Goal: Information Seeking & Learning: Learn about a topic

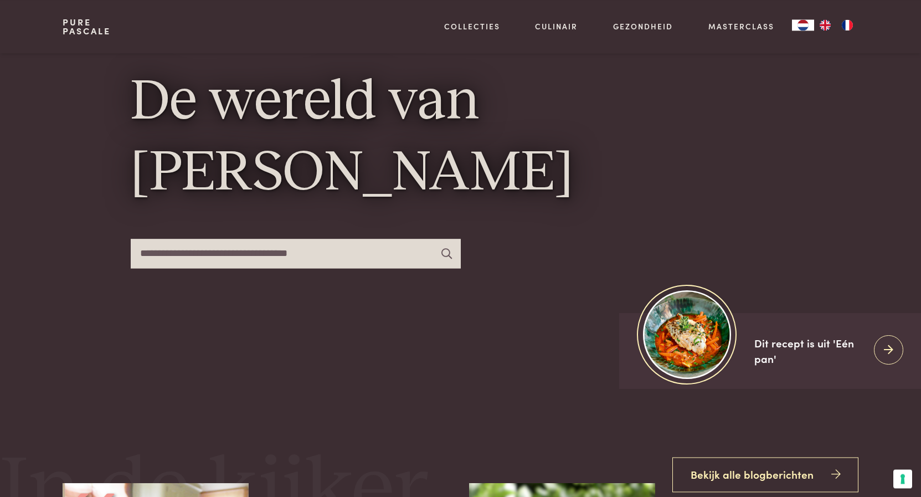
scroll to position [226, 0]
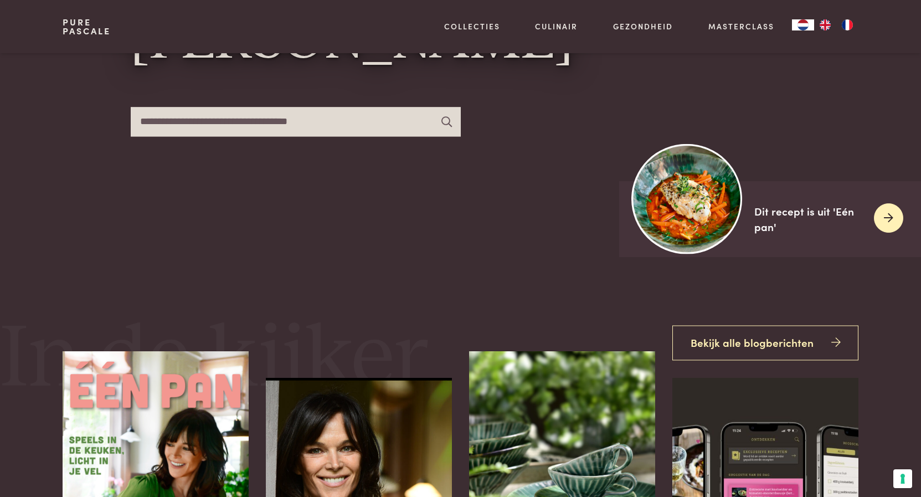
click at [778, 211] on div "Dit recept is uit 'Eén pan'" at bounding box center [809, 219] width 111 height 32
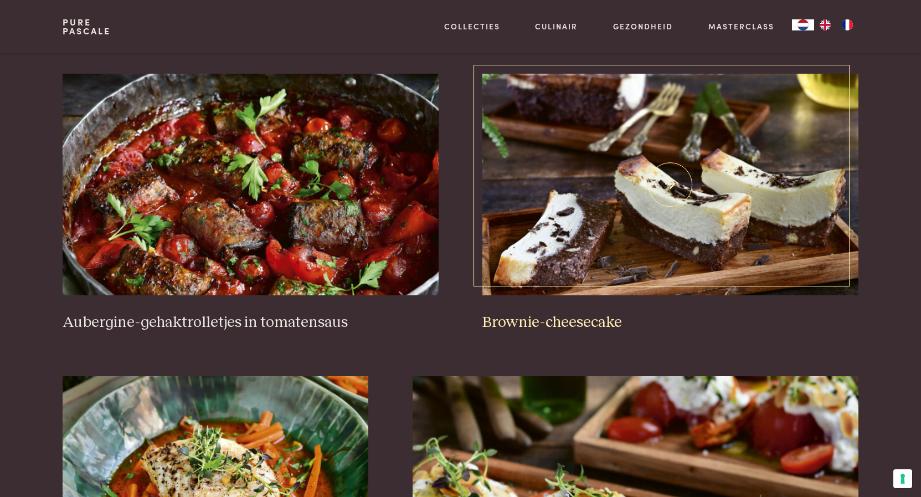
scroll to position [452, 0]
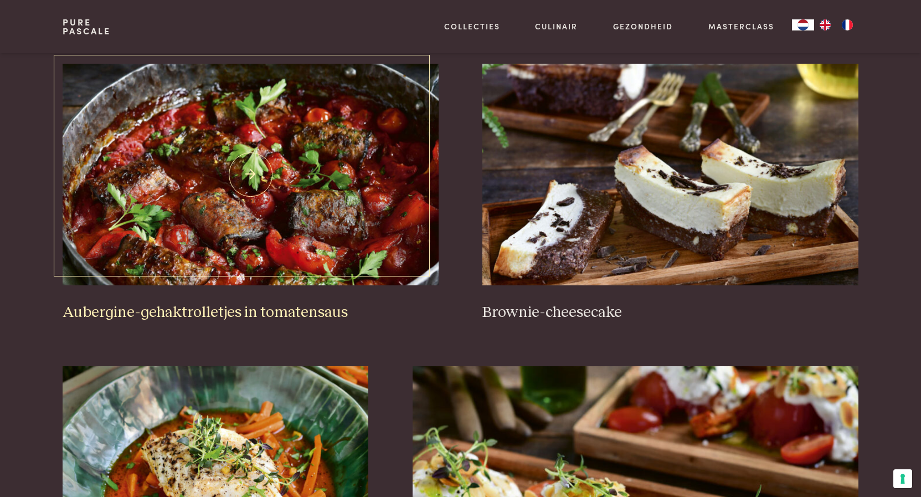
click at [241, 221] on img at bounding box center [250, 174] width 375 height 221
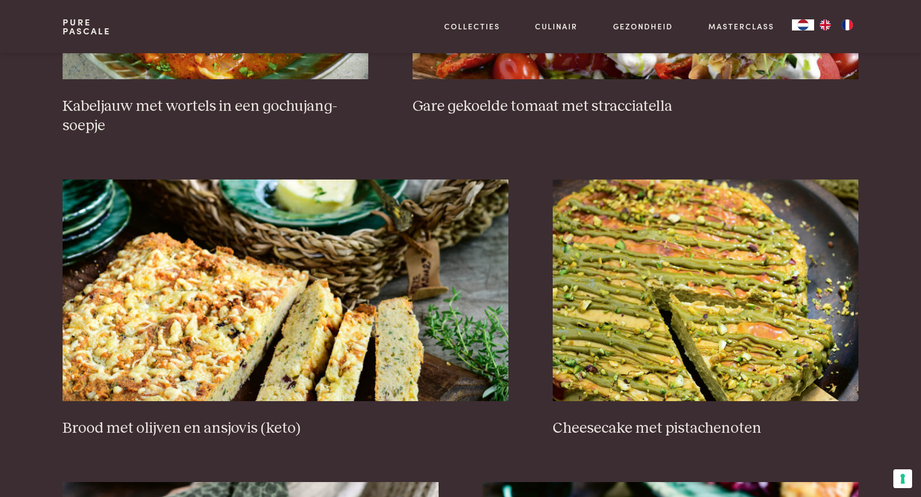
scroll to position [847, 0]
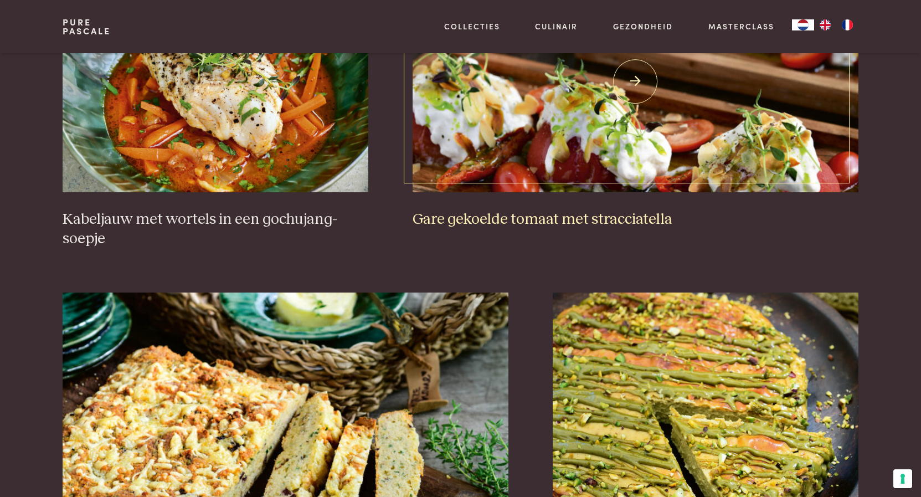
click at [551, 138] on img at bounding box center [635, 81] width 446 height 221
click at [241, 130] on img at bounding box center [216, 81] width 306 height 221
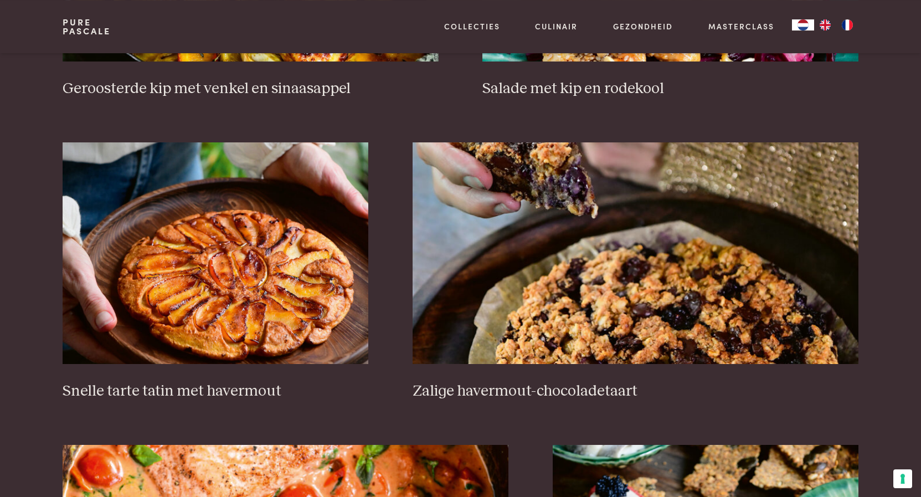
scroll to position [1581, 0]
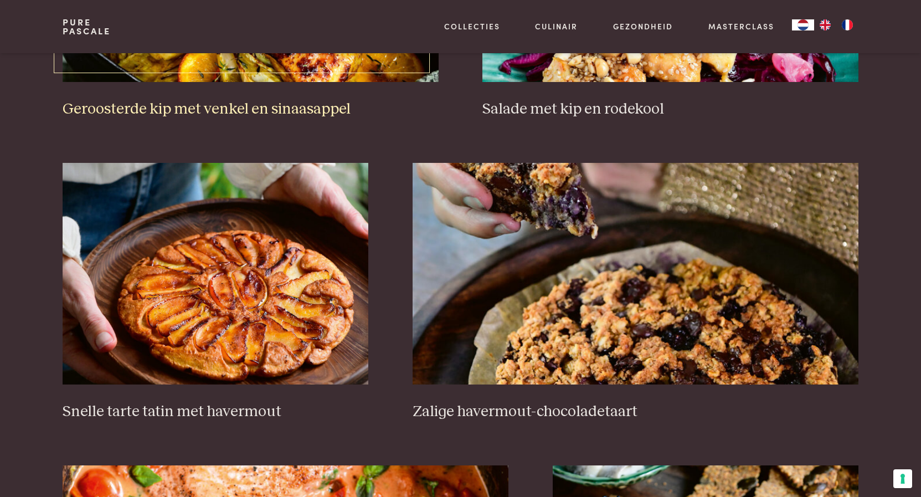
click at [244, 111] on h3 "Geroosterde kip met venkel en sinaasappel" at bounding box center [250, 109] width 375 height 19
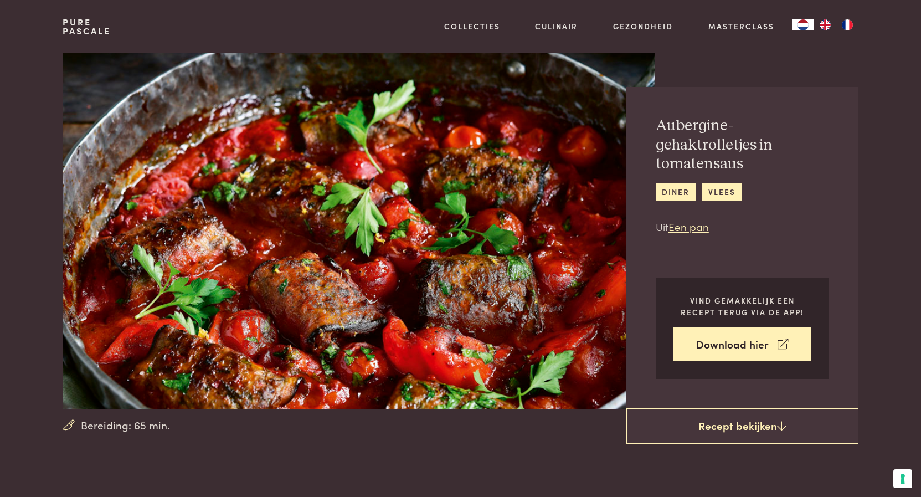
click at [358, 265] on img at bounding box center [359, 230] width 592 height 355
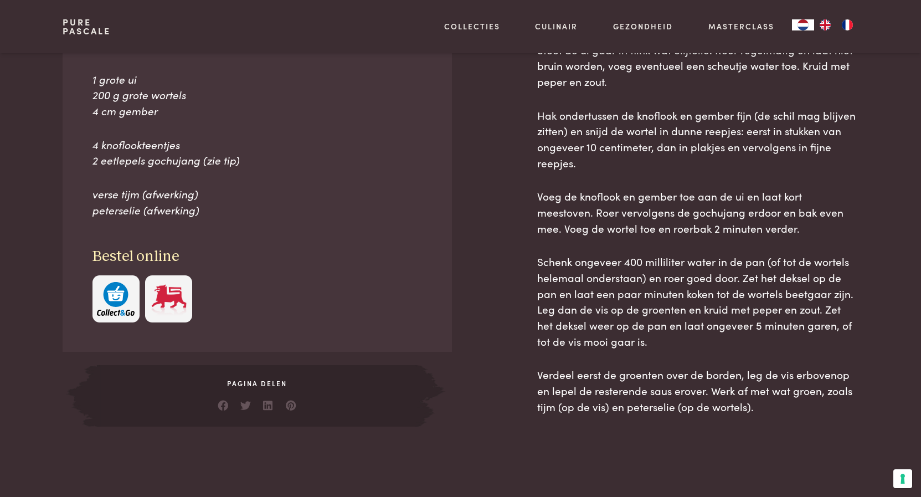
scroll to position [452, 0]
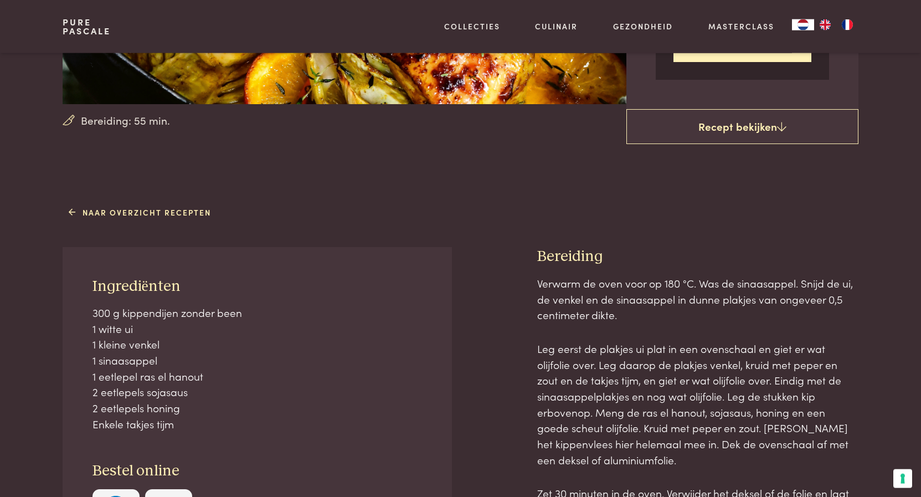
scroll to position [282, 0]
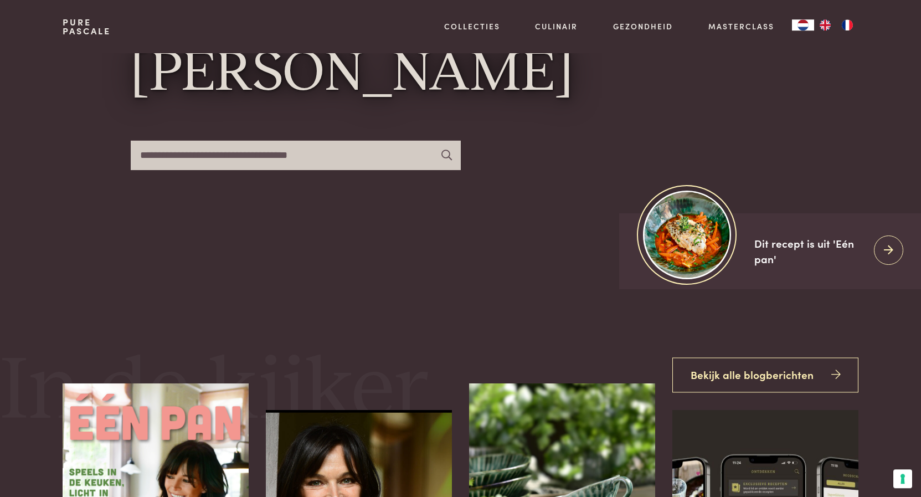
scroll to position [226, 0]
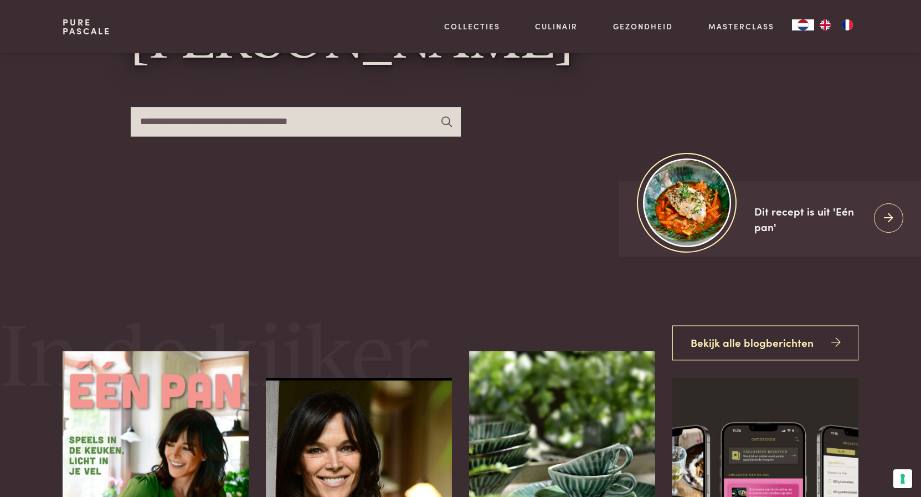
click at [146, 111] on input "text" at bounding box center [296, 121] width 330 height 29
type input "***"
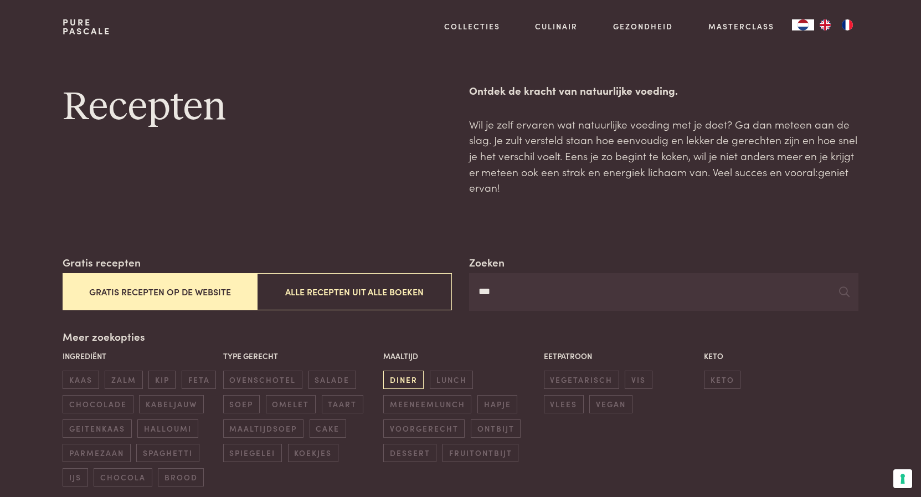
click at [391, 379] on span "diner" at bounding box center [403, 379] width 40 height 18
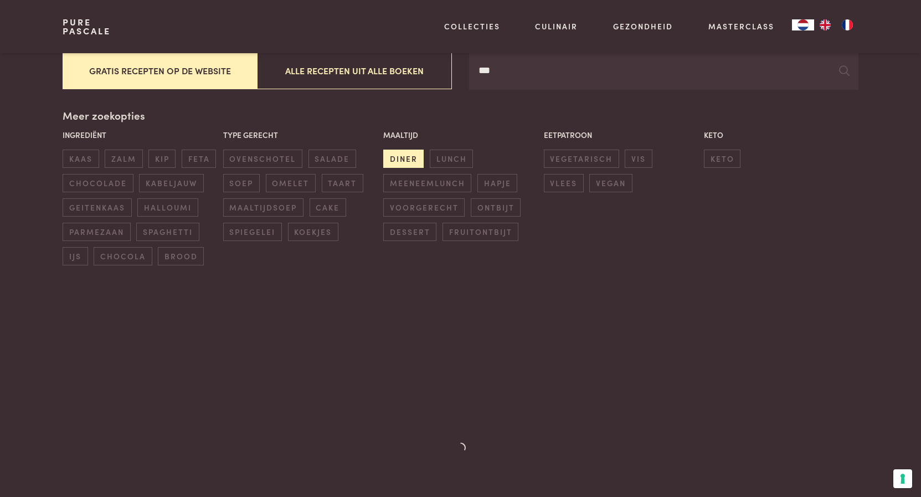
scroll to position [254, 0]
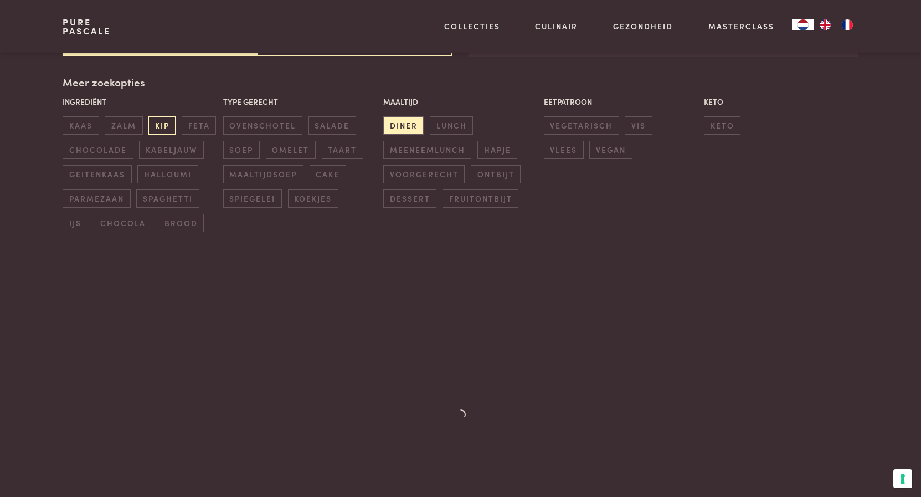
click at [157, 131] on span "kip" at bounding box center [161, 125] width 27 height 18
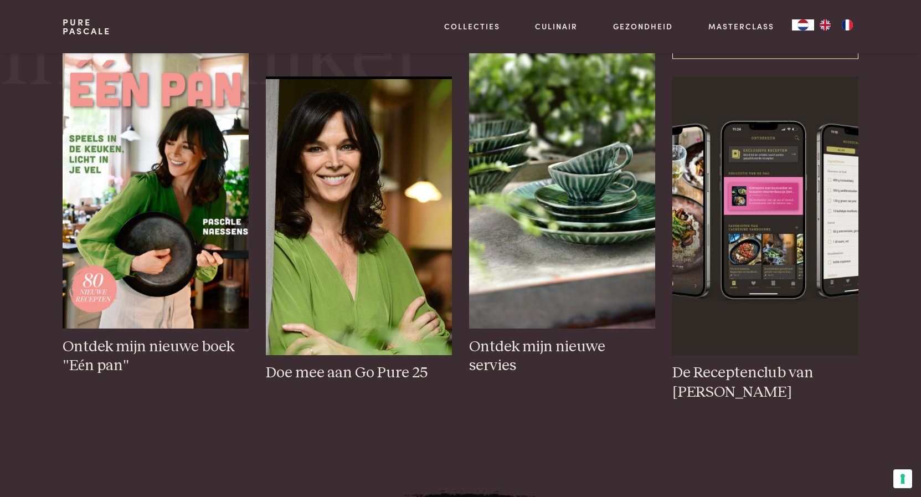
scroll to position [452, 0]
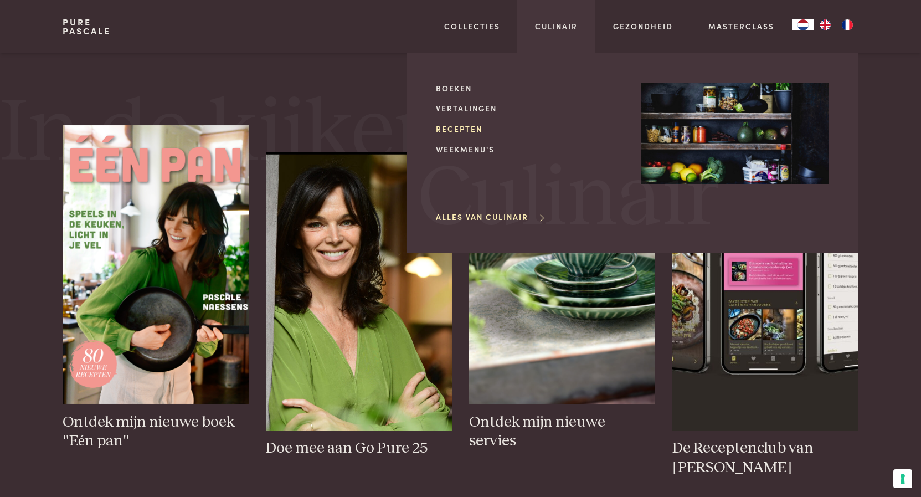
click at [470, 128] on link "Recepten" at bounding box center [530, 129] width 188 height 12
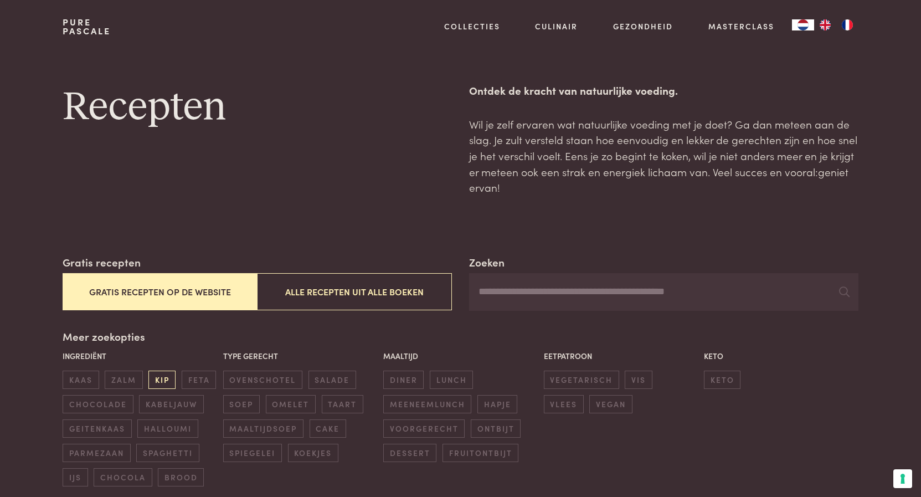
click at [160, 378] on span "kip" at bounding box center [161, 379] width 27 height 18
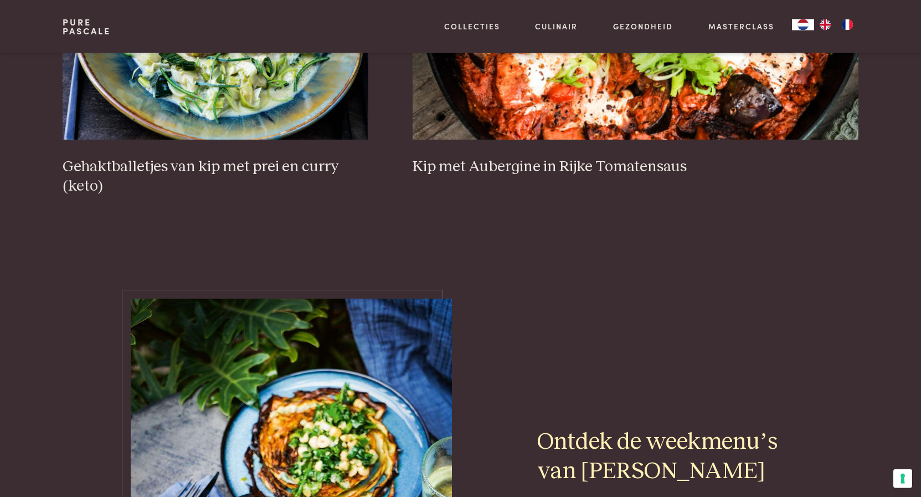
scroll to position [819, 0]
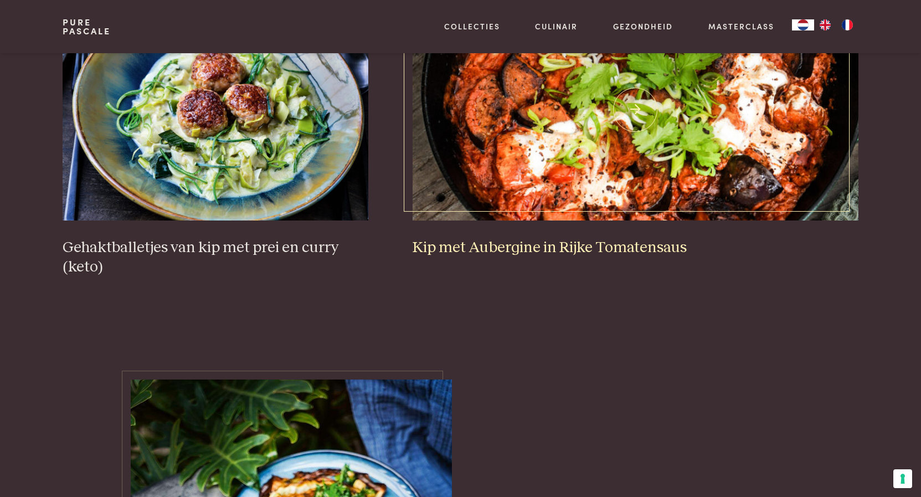
click at [508, 248] on h3 "Kip met Aubergine in Rijke Tomatensaus" at bounding box center [635, 247] width 446 height 19
